Goal: Task Accomplishment & Management: Manage account settings

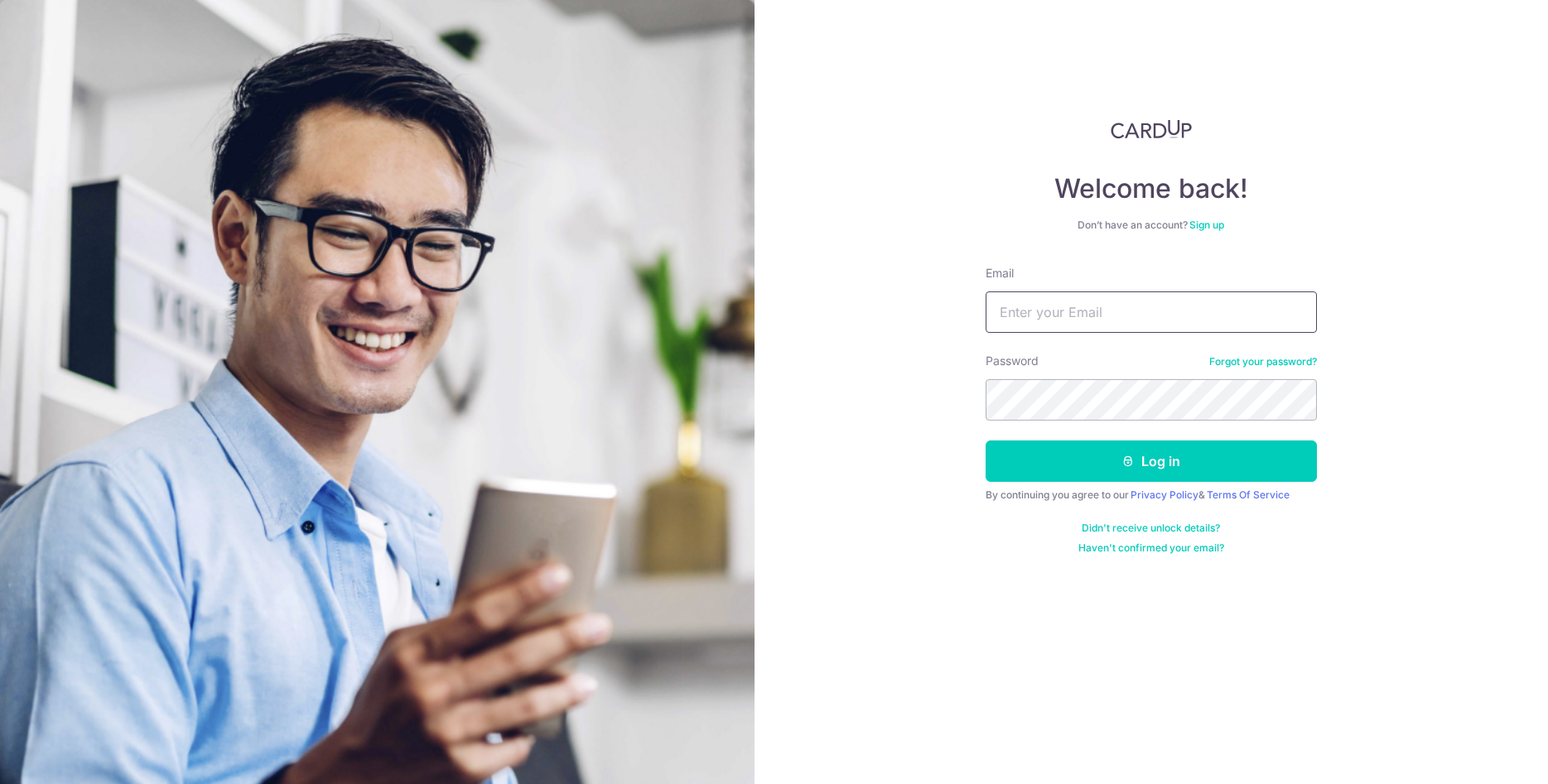
click at [1110, 323] on input "Email" at bounding box center [1152, 312] width 331 height 42
type input "[EMAIL_ADDRESS][DOMAIN_NAME]"
click at [986, 440] on button "Log in" at bounding box center [1152, 461] width 331 height 42
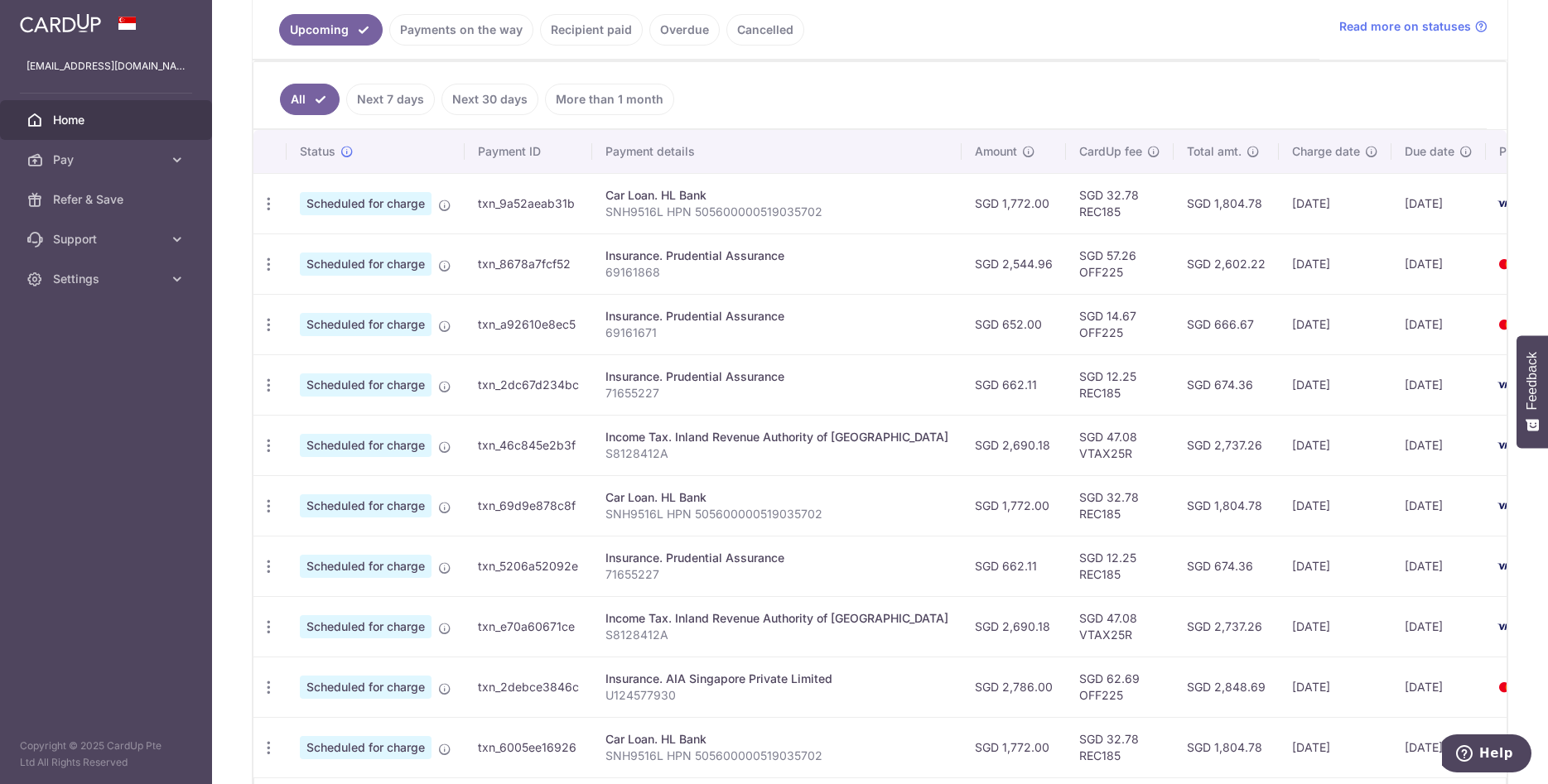
scroll to position [496, 0]
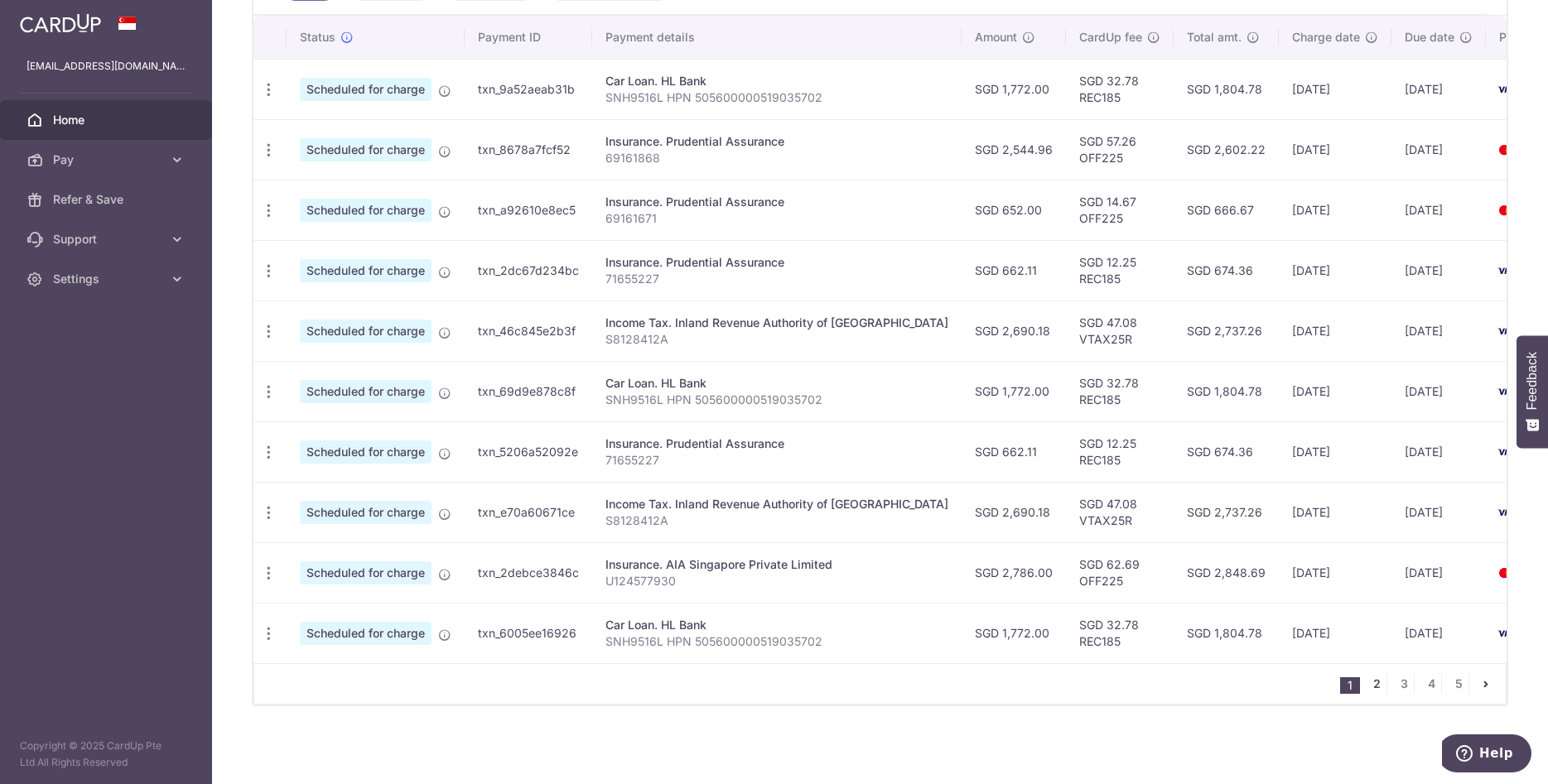
click at [1375, 689] on link "2" at bounding box center [1377, 684] width 19 height 19
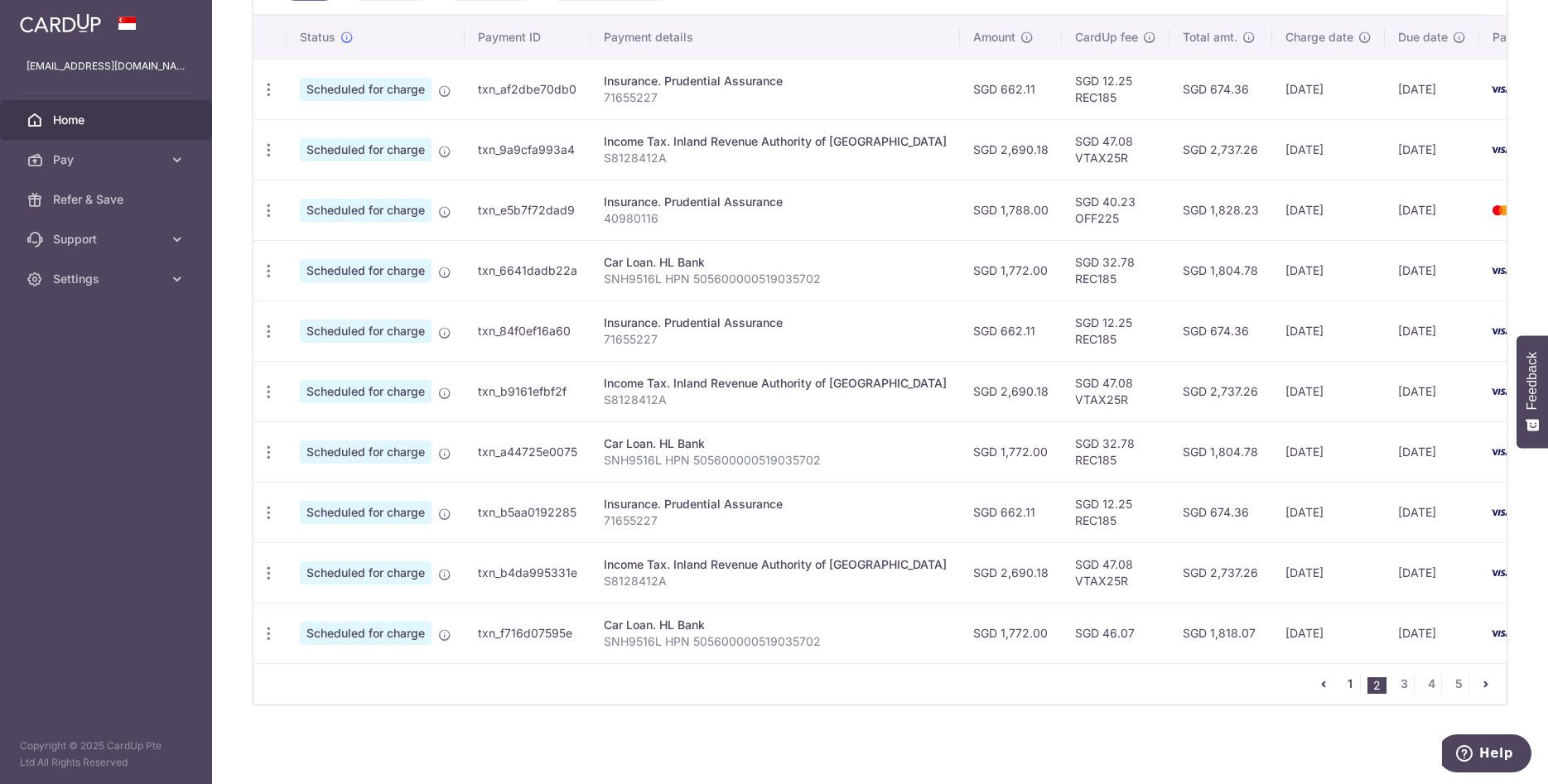
click at [1353, 687] on link "1" at bounding box center [1350, 684] width 19 height 19
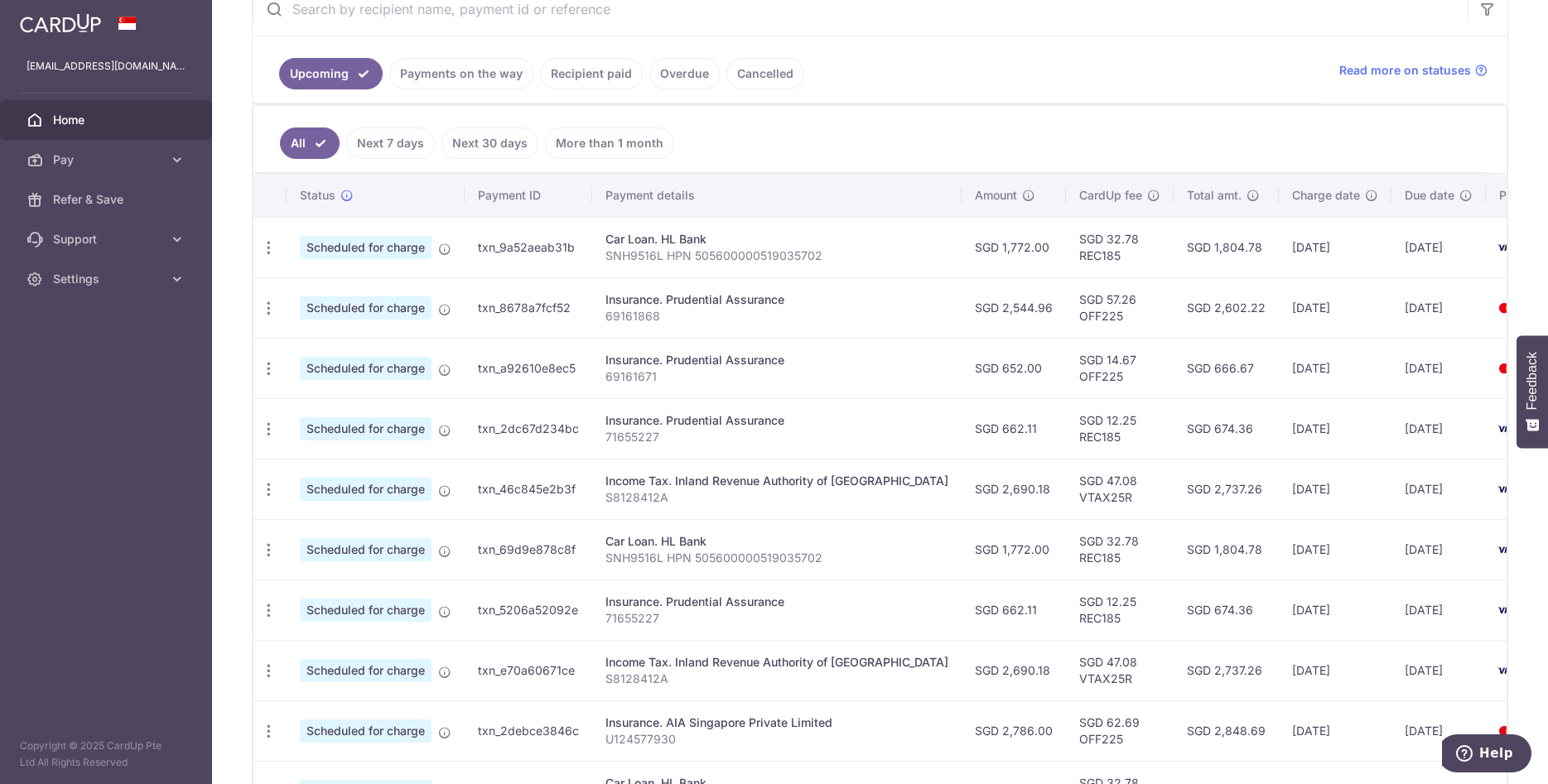
scroll to position [423, 0]
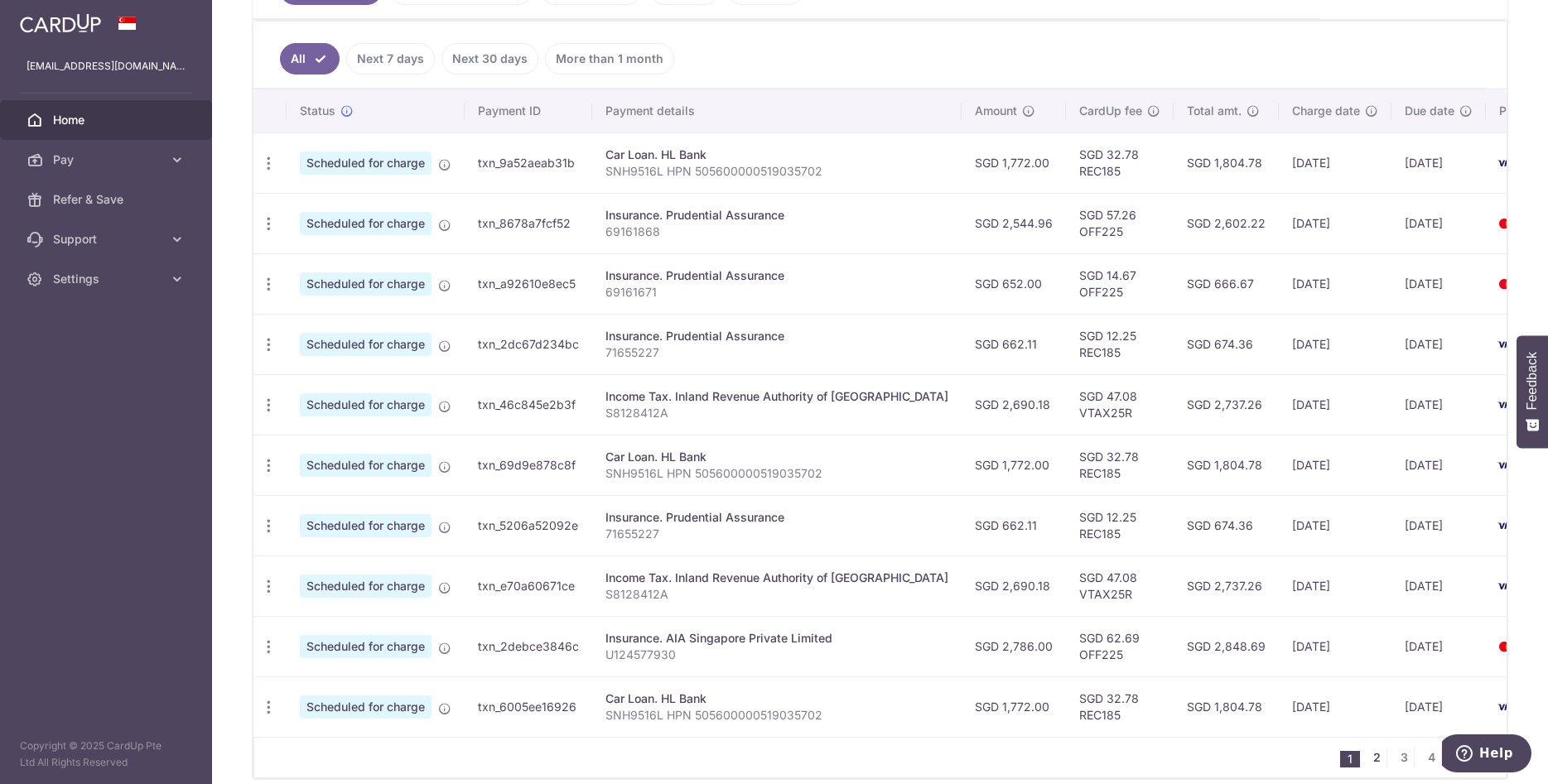
click at [1380, 757] on link "2" at bounding box center [1377, 758] width 19 height 19
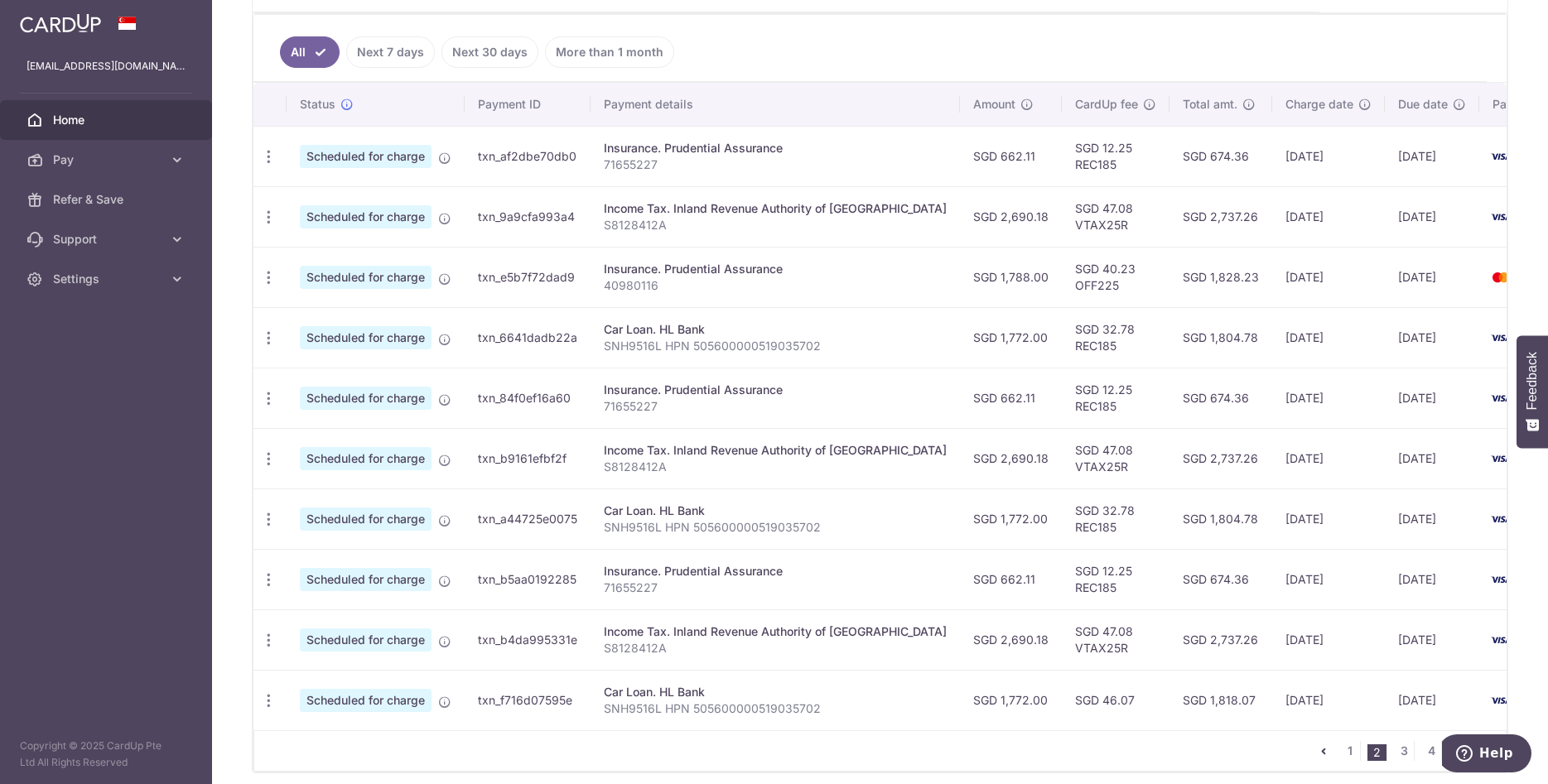
scroll to position [496, 0]
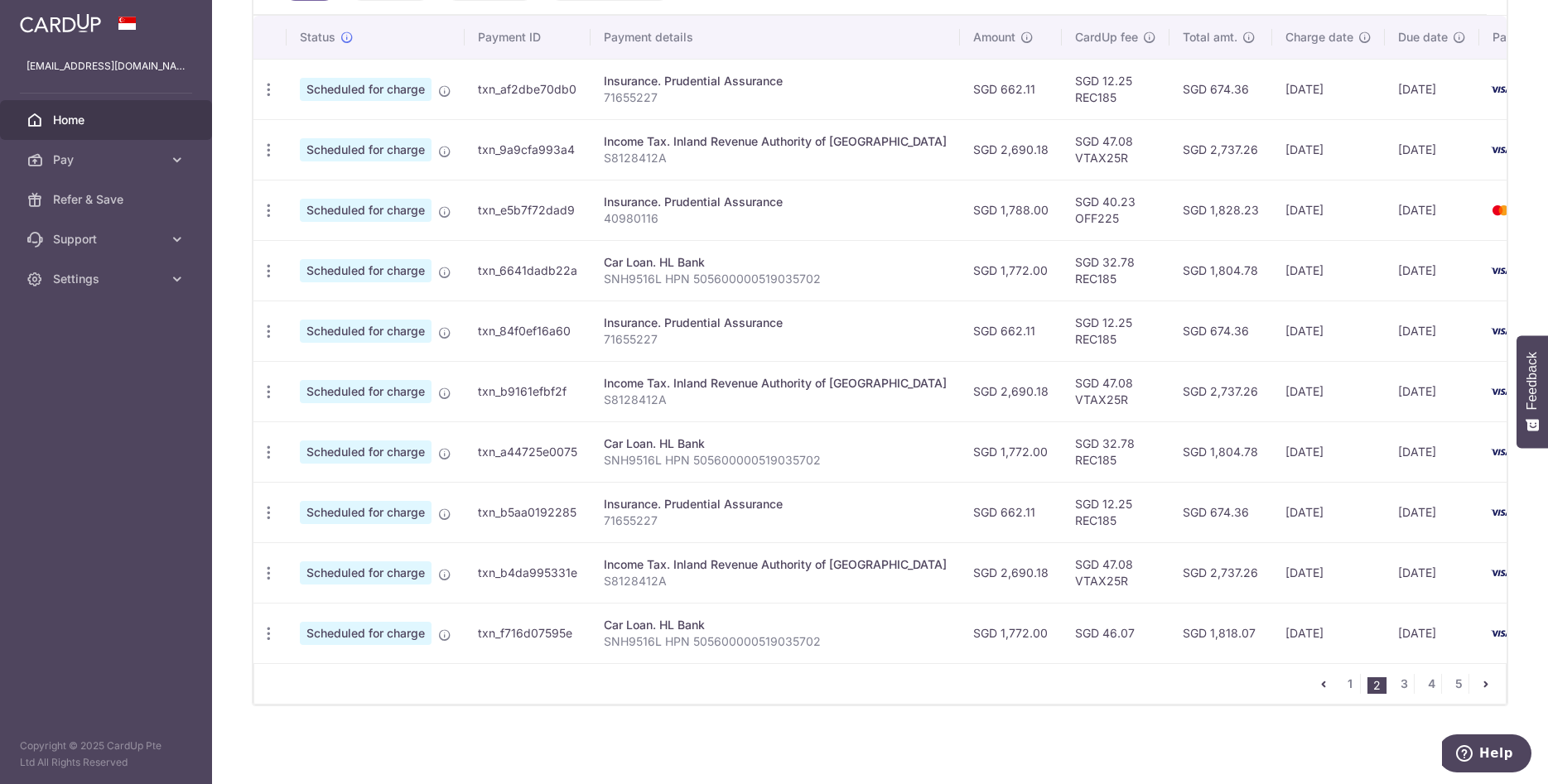
click at [964, 667] on div "1 2 3 4 5" at bounding box center [880, 684] width 1253 height 42
click at [1356, 684] on link "1" at bounding box center [1350, 684] width 19 height 19
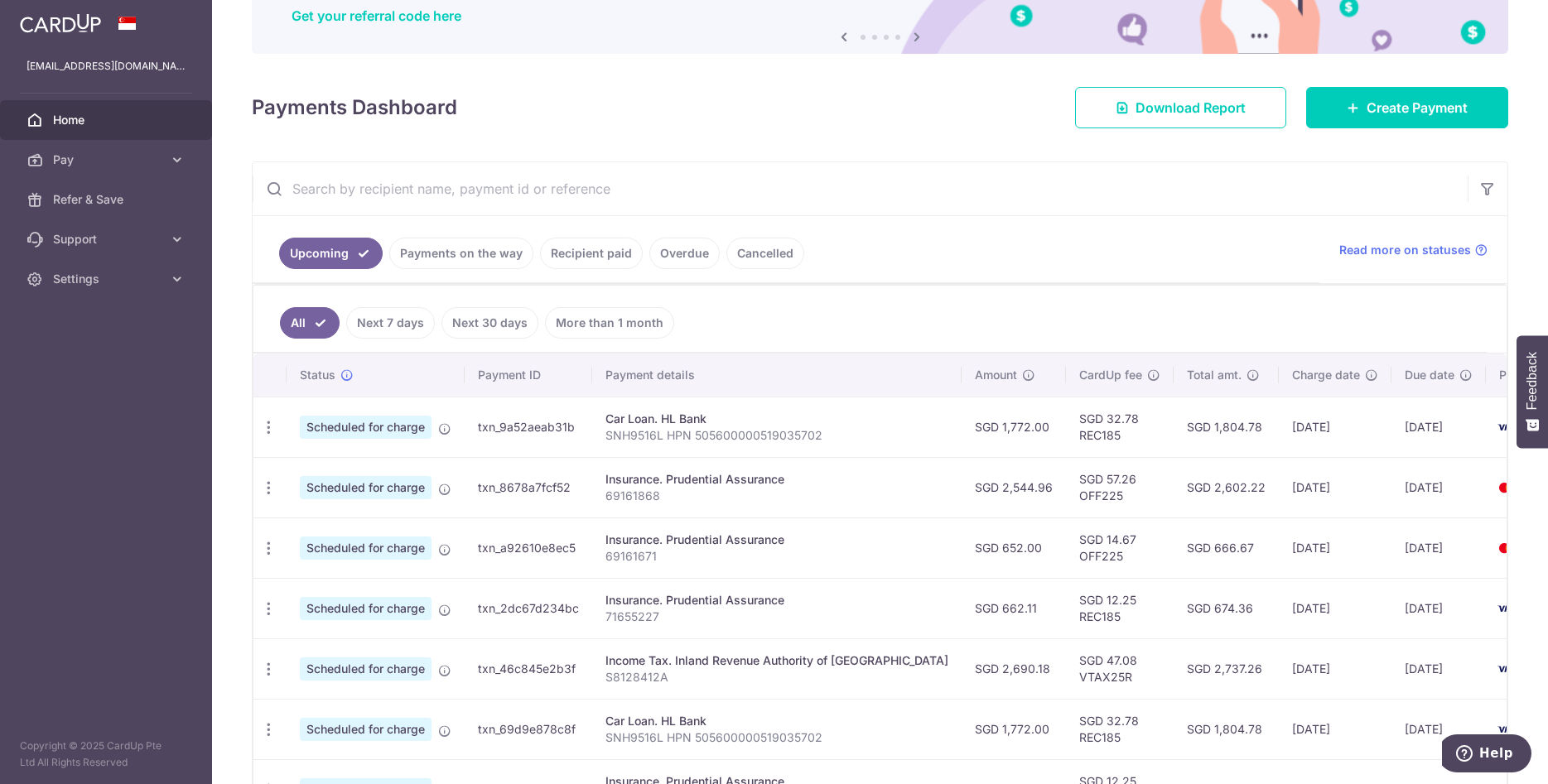
scroll to position [0, 0]
